Goal: Navigation & Orientation: Find specific page/section

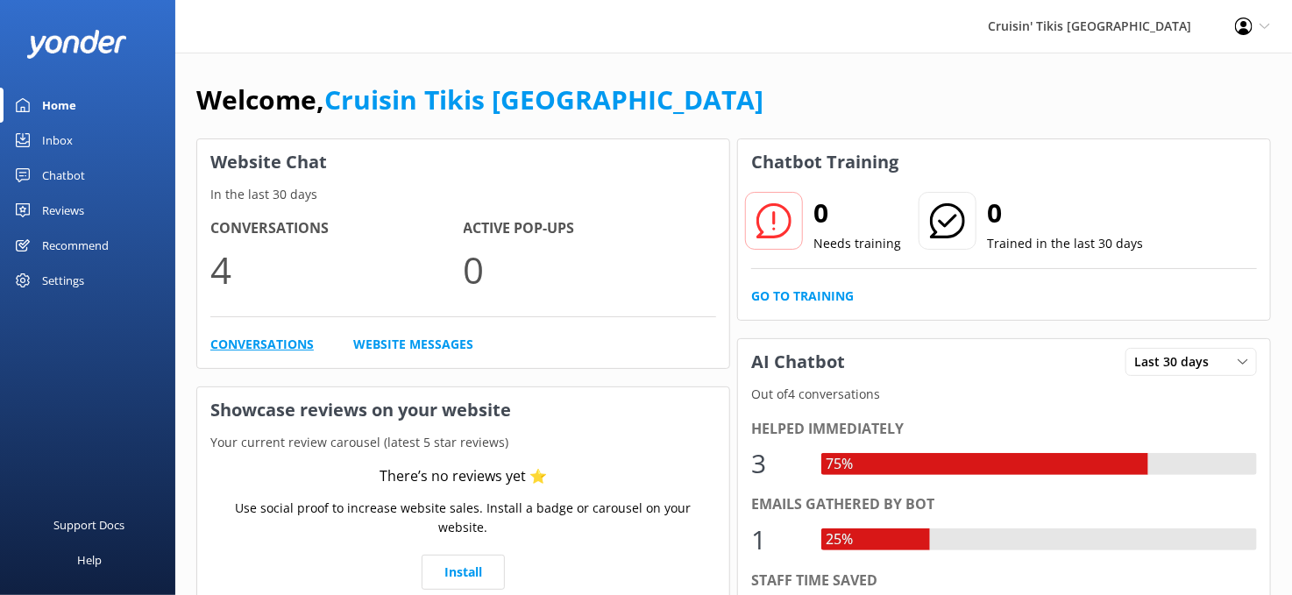
click at [222, 341] on link "Conversations" at bounding box center [261, 344] width 103 height 19
